Goal: Information Seeking & Learning: Learn about a topic

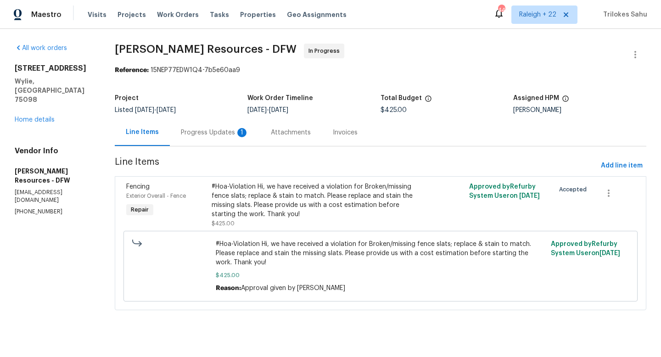
click at [217, 137] on div "Progress Updates 1" at bounding box center [215, 132] width 68 height 9
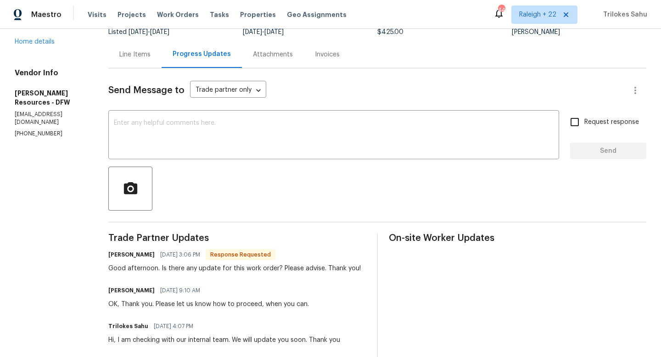
scroll to position [136, 0]
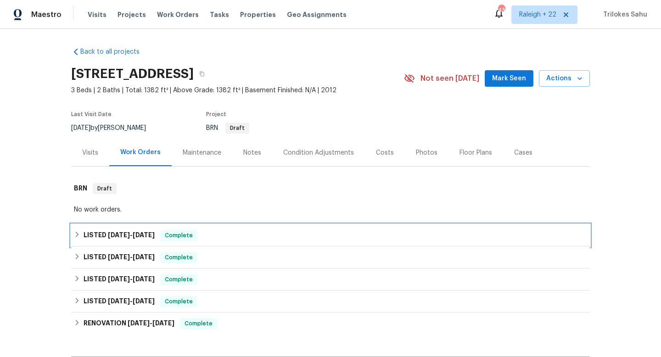
click at [75, 237] on icon at bounding box center [77, 234] width 6 height 6
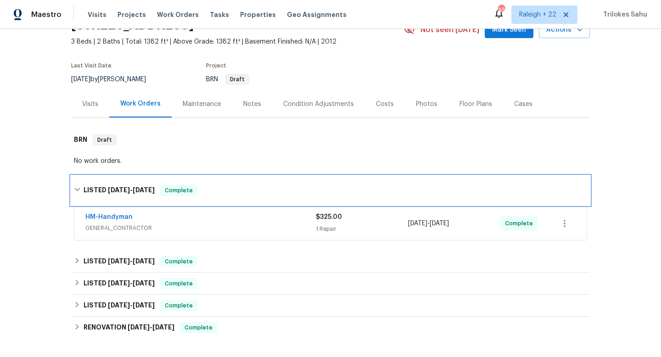
scroll to position [53, 0]
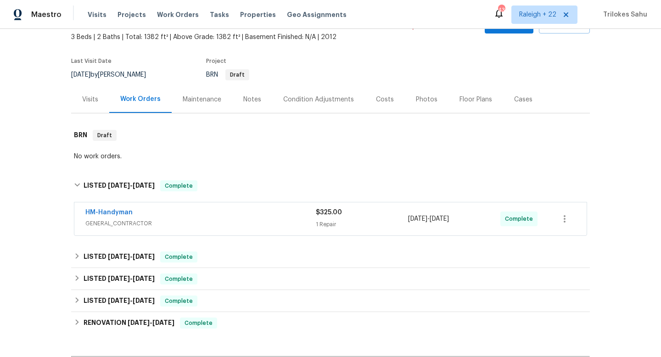
click at [136, 222] on span "GENERAL_CONTRACTOR" at bounding box center [200, 223] width 230 height 9
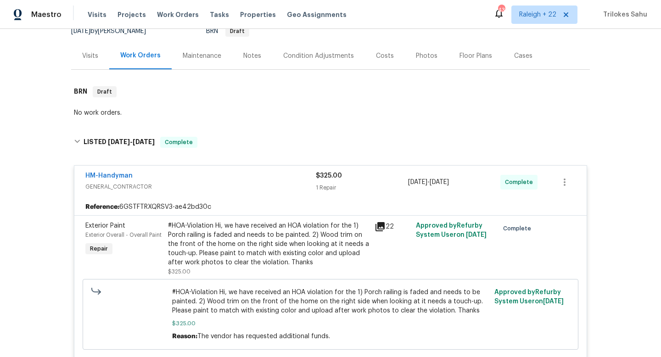
scroll to position [108, 0]
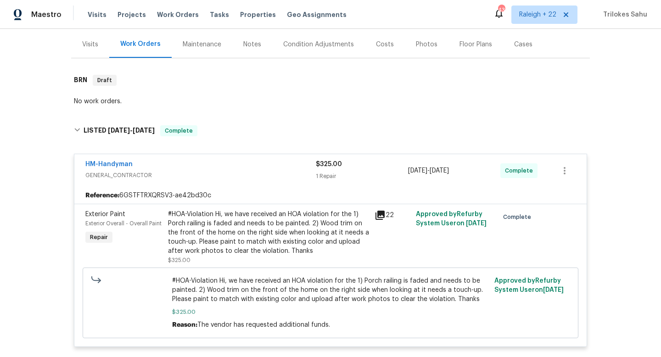
click at [216, 245] on div "#HOA-Violation Hi, we have received an HOA violation for the 1) Porch railing i…" at bounding box center [268, 233] width 201 height 46
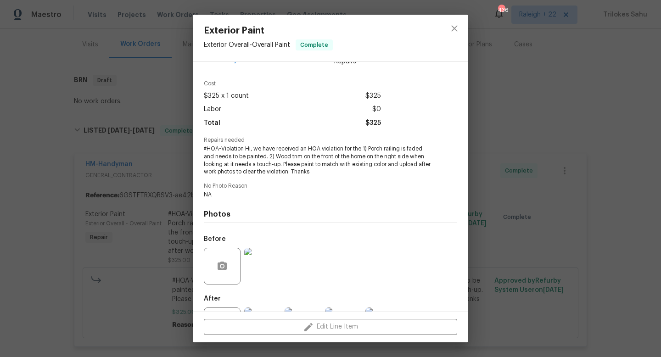
scroll to position [66, 0]
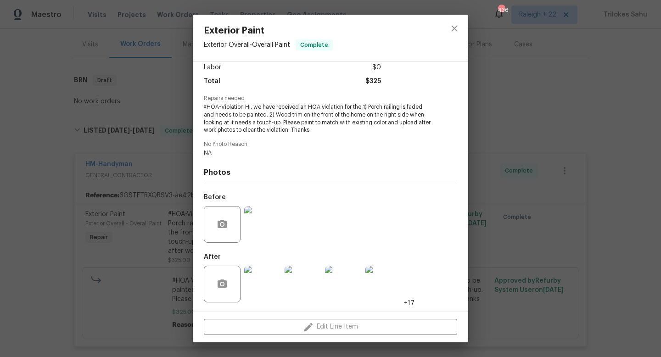
click at [262, 283] on img at bounding box center [262, 284] width 37 height 37
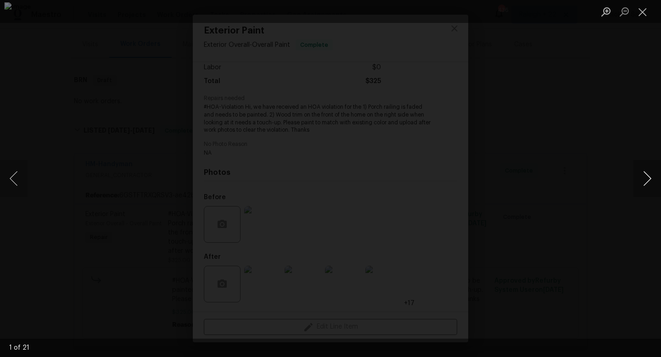
click at [646, 178] on button "Next image" at bounding box center [647, 178] width 28 height 37
click at [640, 178] on button "Next image" at bounding box center [647, 178] width 28 height 37
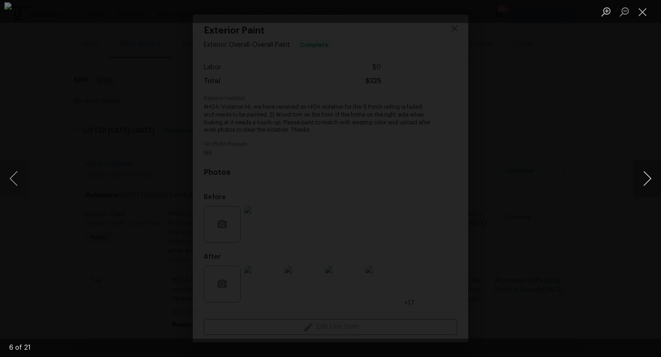
click at [649, 180] on button "Next image" at bounding box center [647, 178] width 28 height 37
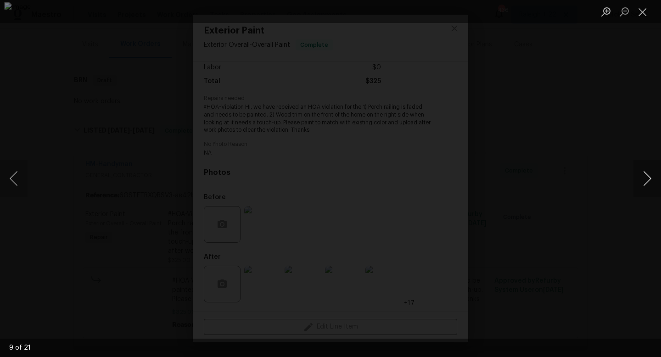
click at [649, 180] on button "Next image" at bounding box center [647, 178] width 28 height 37
click at [650, 178] on button "Next image" at bounding box center [647, 178] width 28 height 37
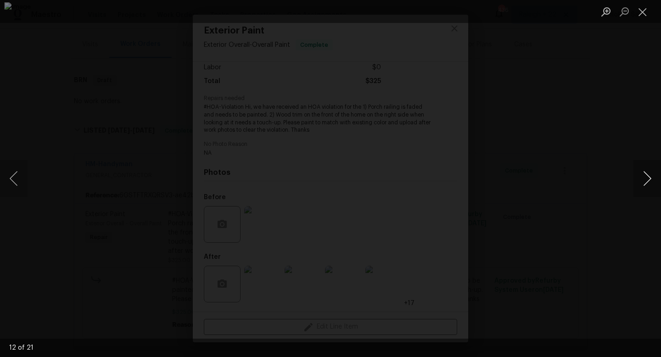
click at [650, 178] on button "Next image" at bounding box center [647, 178] width 28 height 37
click at [649, 178] on button "Next image" at bounding box center [647, 178] width 28 height 37
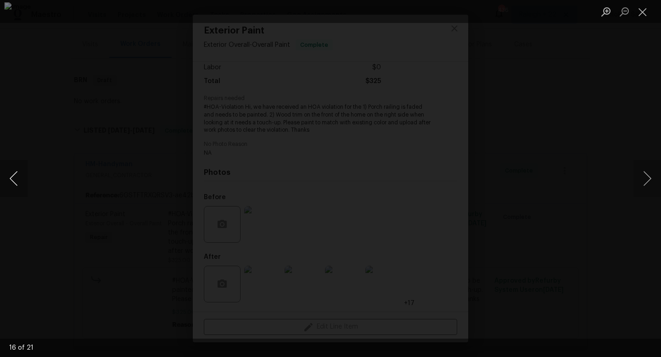
click at [11, 181] on button "Previous image" at bounding box center [14, 178] width 28 height 37
click at [645, 184] on button "Next image" at bounding box center [647, 178] width 28 height 37
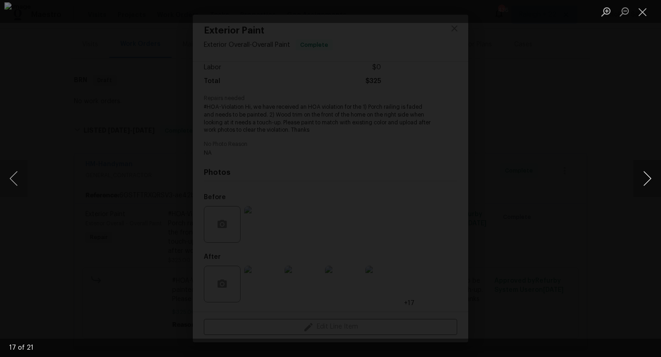
click at [647, 172] on button "Next image" at bounding box center [647, 178] width 28 height 37
click at [648, 177] on button "Next image" at bounding box center [647, 178] width 28 height 37
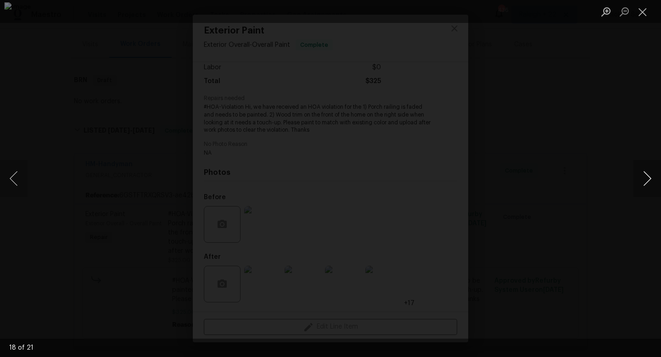
click at [648, 177] on button "Next image" at bounding box center [647, 178] width 28 height 37
click at [652, 177] on button "Next image" at bounding box center [647, 178] width 28 height 37
